Goal: Browse casually

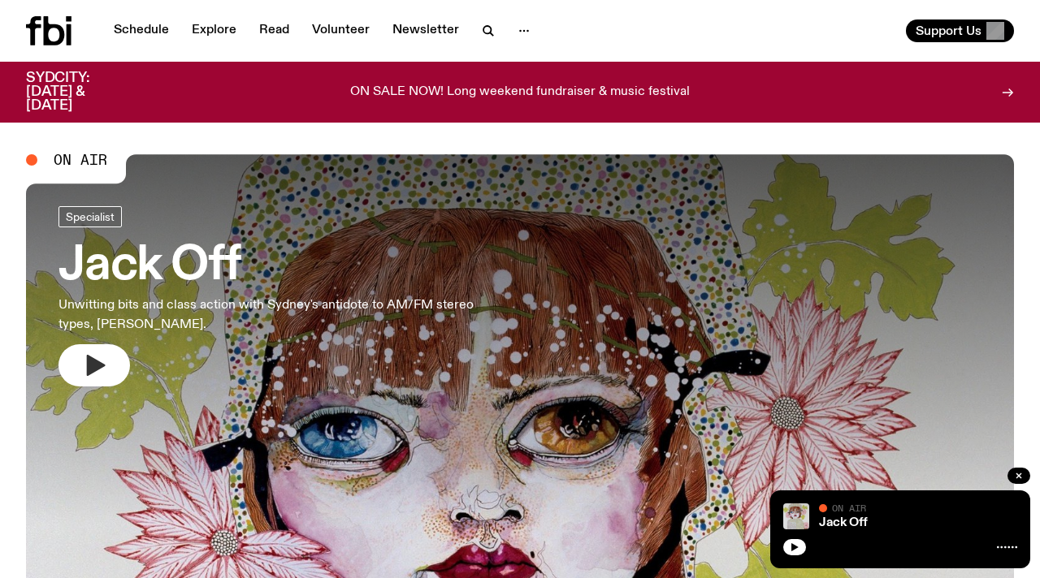
click at [103, 368] on icon "button" at bounding box center [94, 366] width 26 height 26
